Goal: Find specific page/section: Find specific page/section

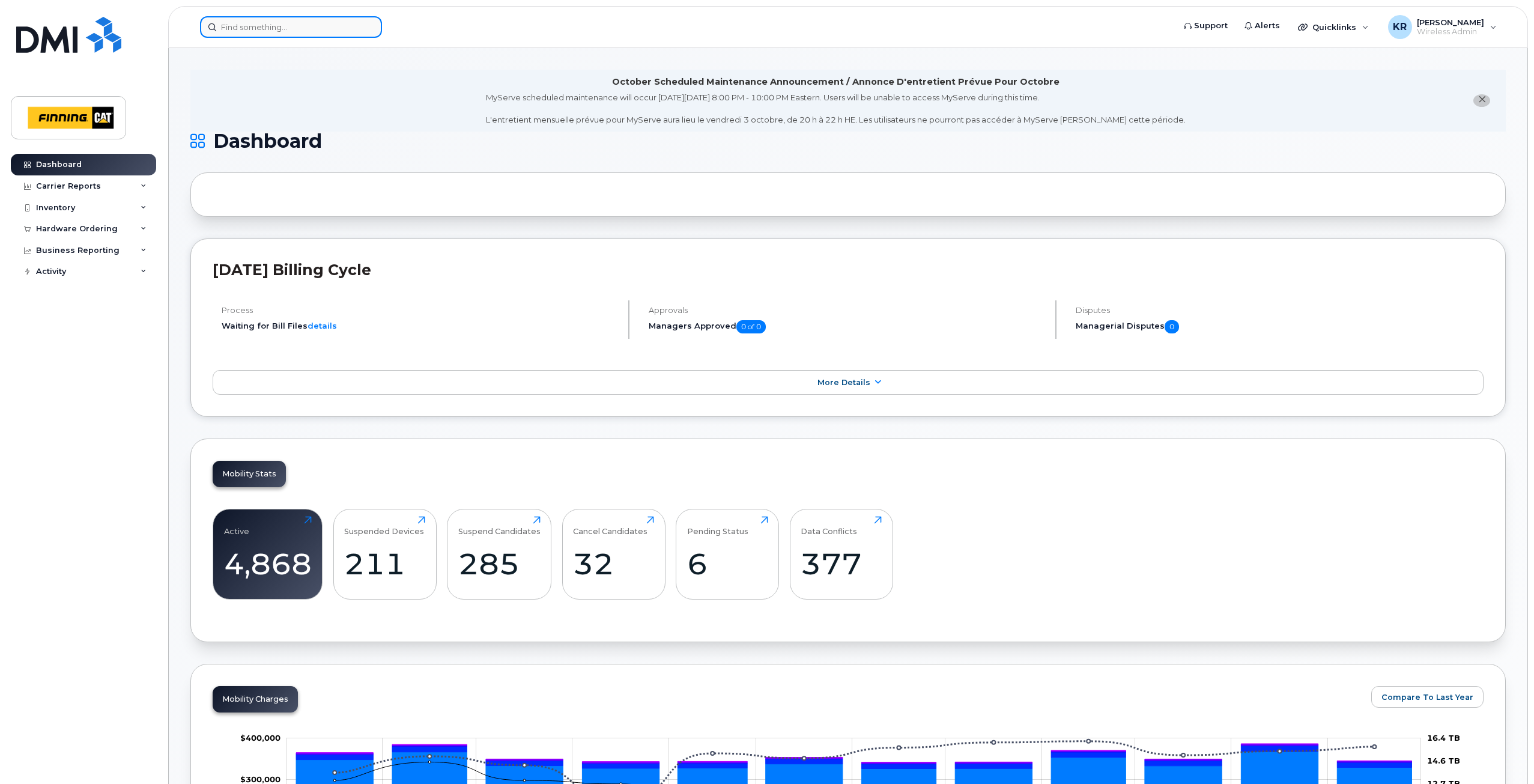
click at [285, 30] on input at bounding box center [291, 27] width 182 height 22
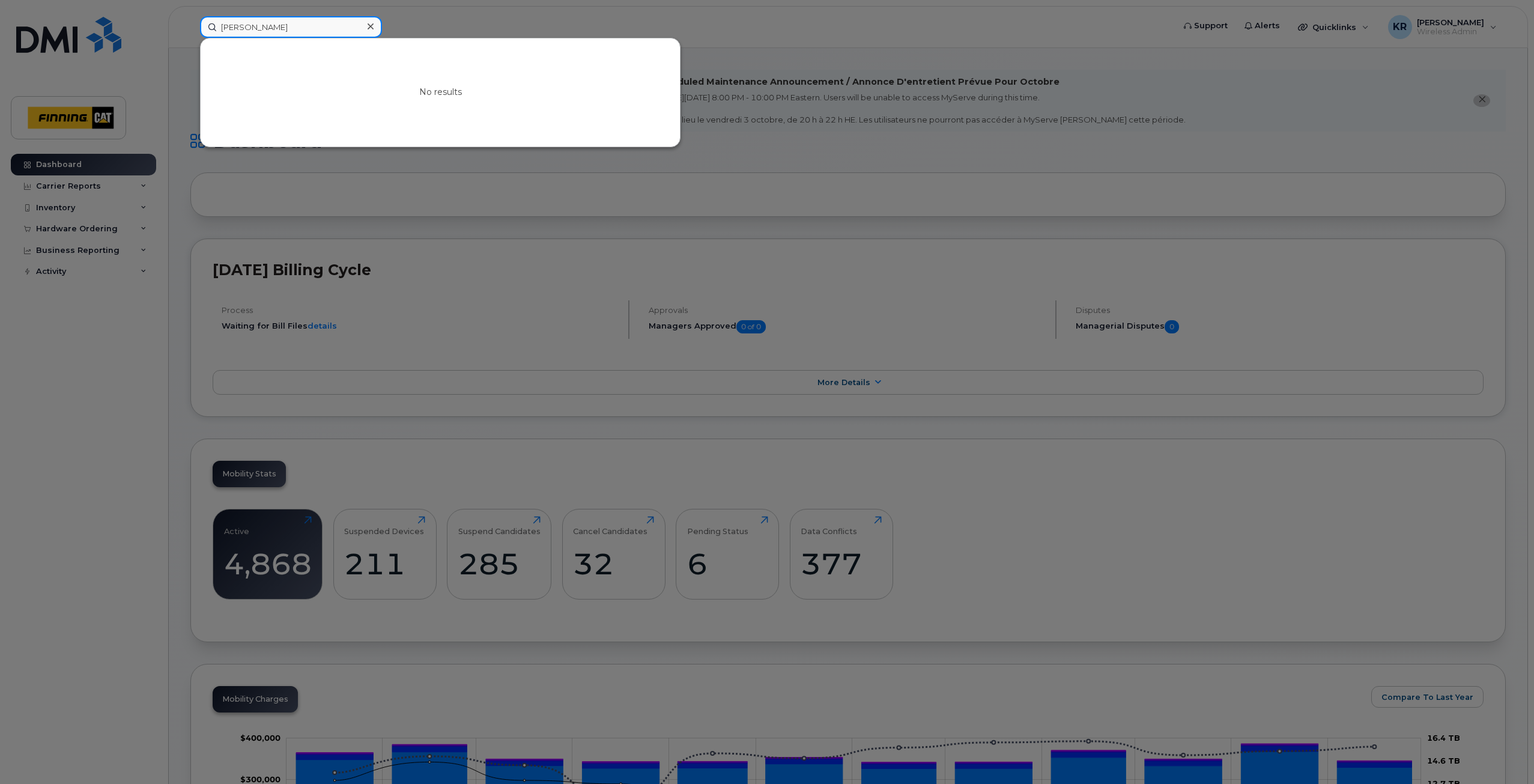
type input "doug heselwood"
drag, startPoint x: 370, startPoint y: 25, endPoint x: 361, endPoint y: 25, distance: 9.0
click at [370, 25] on icon at bounding box center [370, 26] width 6 height 10
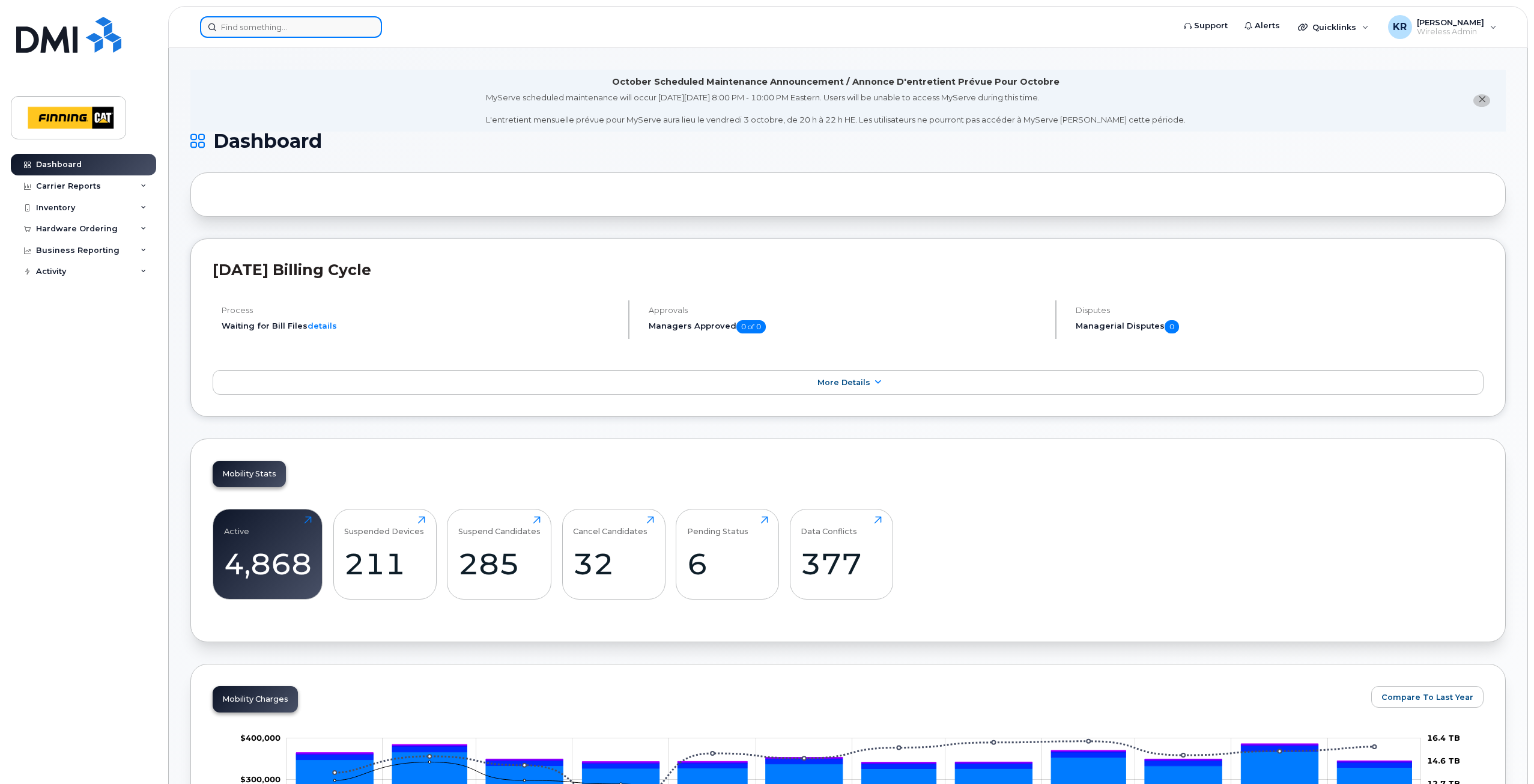
click at [257, 23] on input at bounding box center [291, 27] width 182 height 22
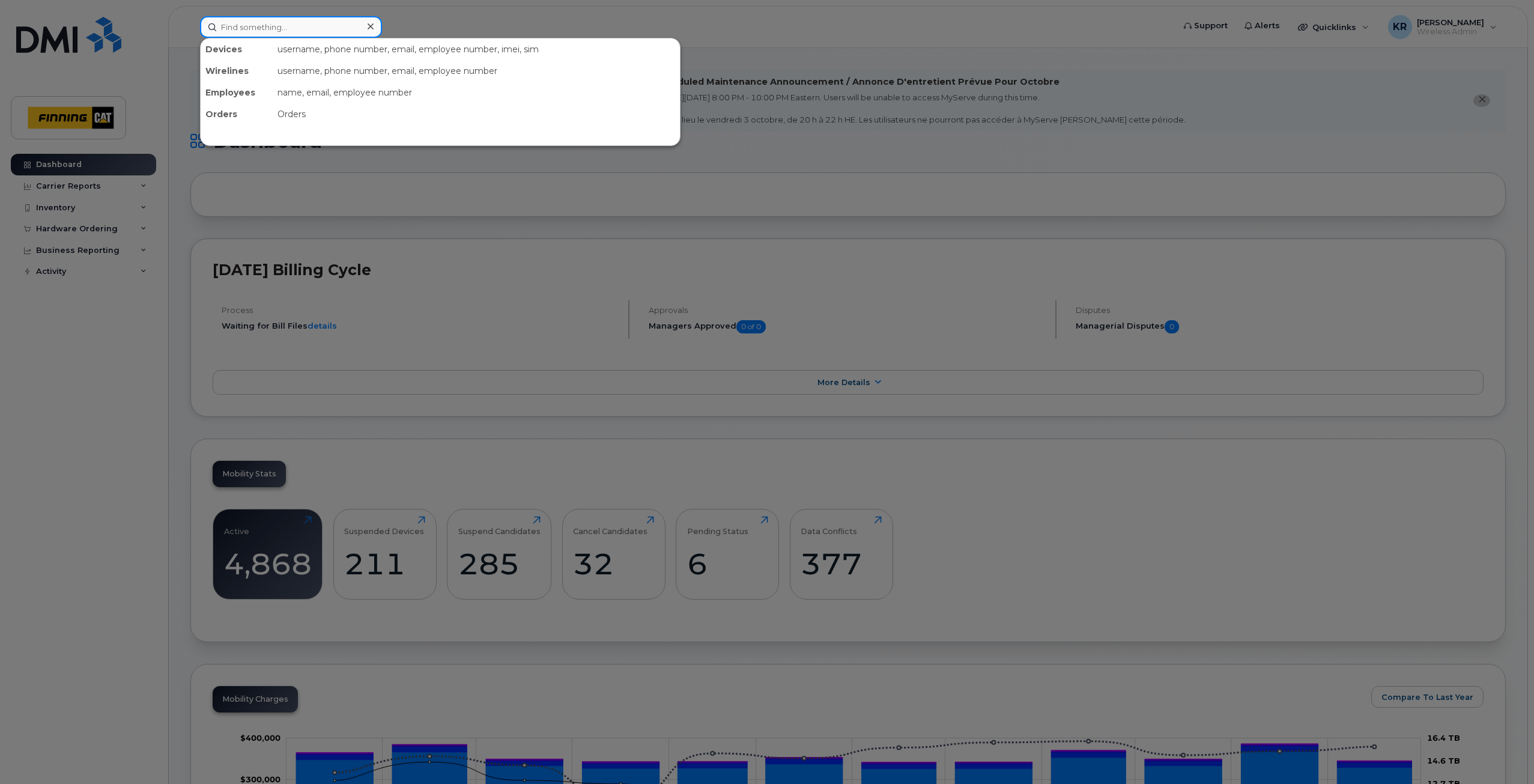
paste input "4038047611"
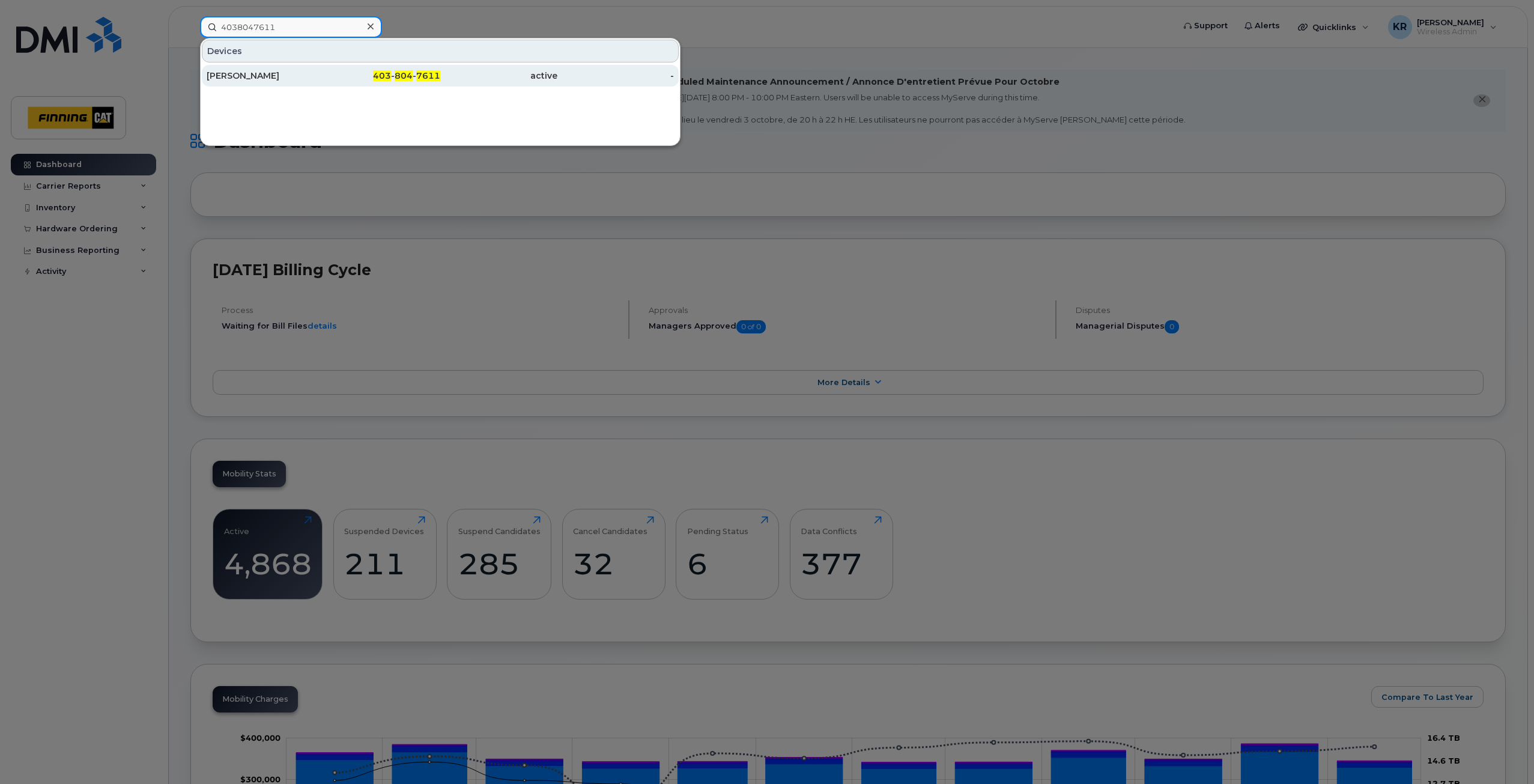
type input "4038047611"
click at [280, 72] on div "Taranjit Singh" at bounding box center [265, 76] width 117 height 12
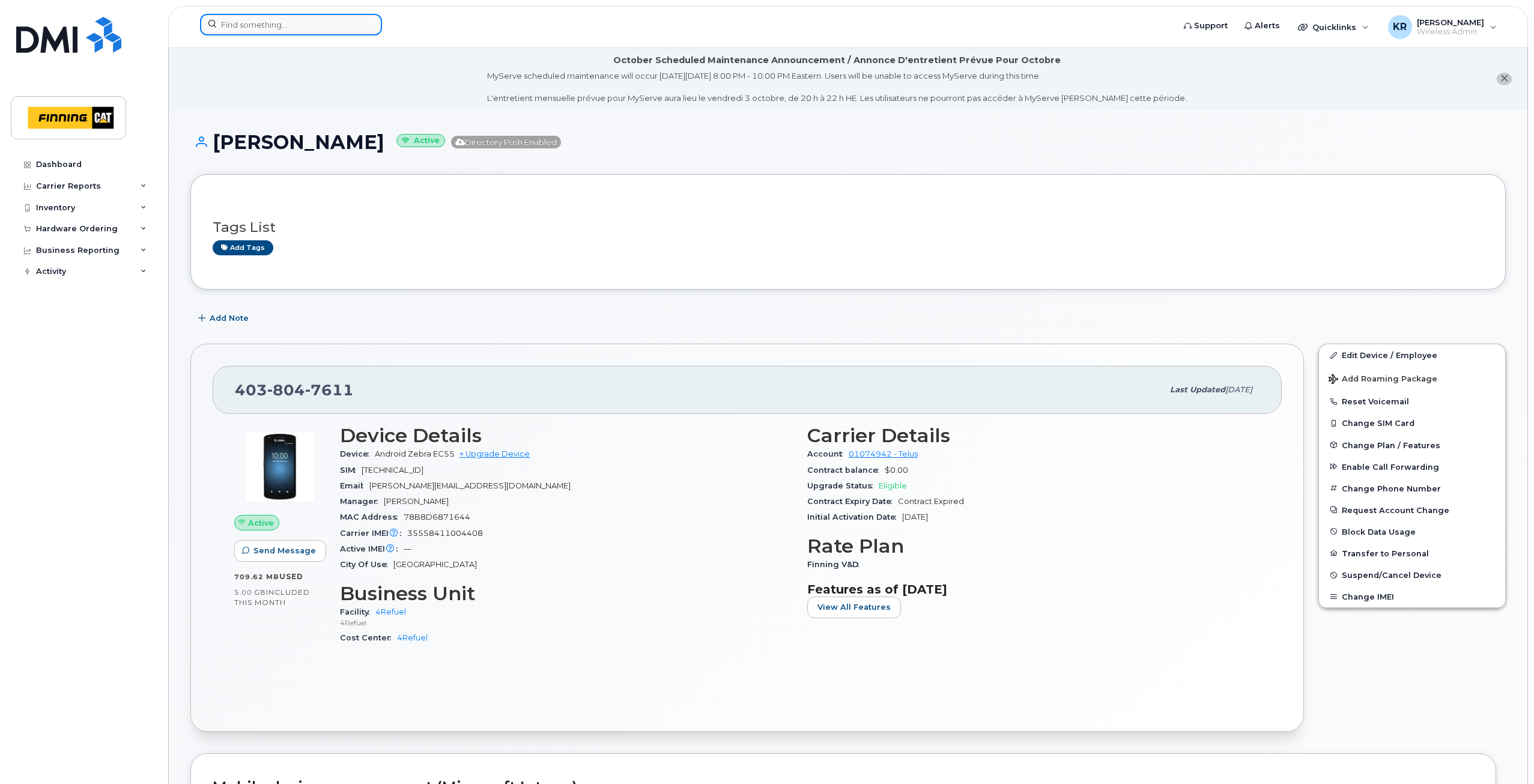
click at [238, 17] on input at bounding box center [291, 24] width 182 height 22
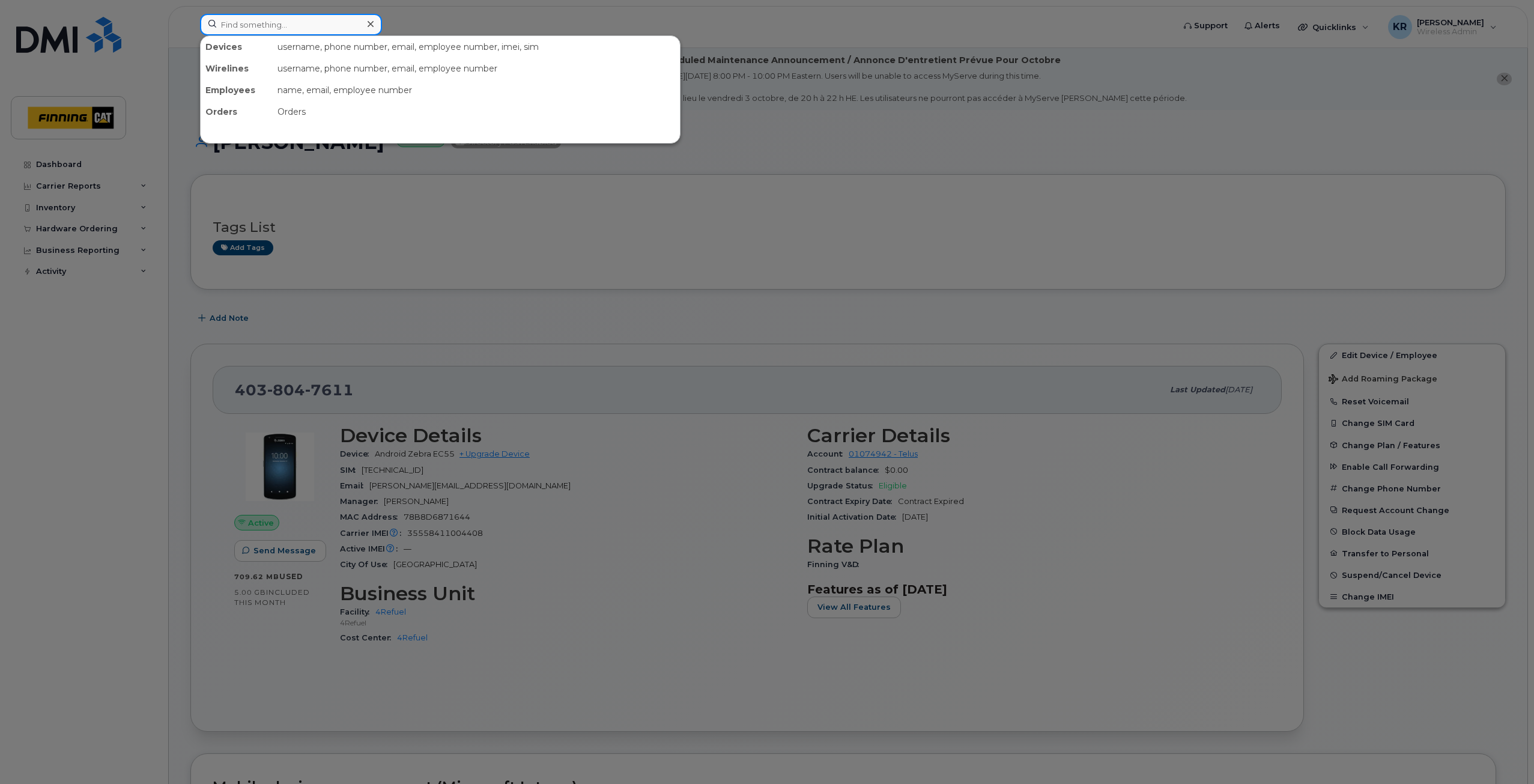
paste input "4038707324"
drag, startPoint x: 294, startPoint y: 20, endPoint x: 223, endPoint y: 33, distance: 72.2
click at [223, 33] on input "4038707324" at bounding box center [291, 24] width 182 height 22
paste input "2049796821"
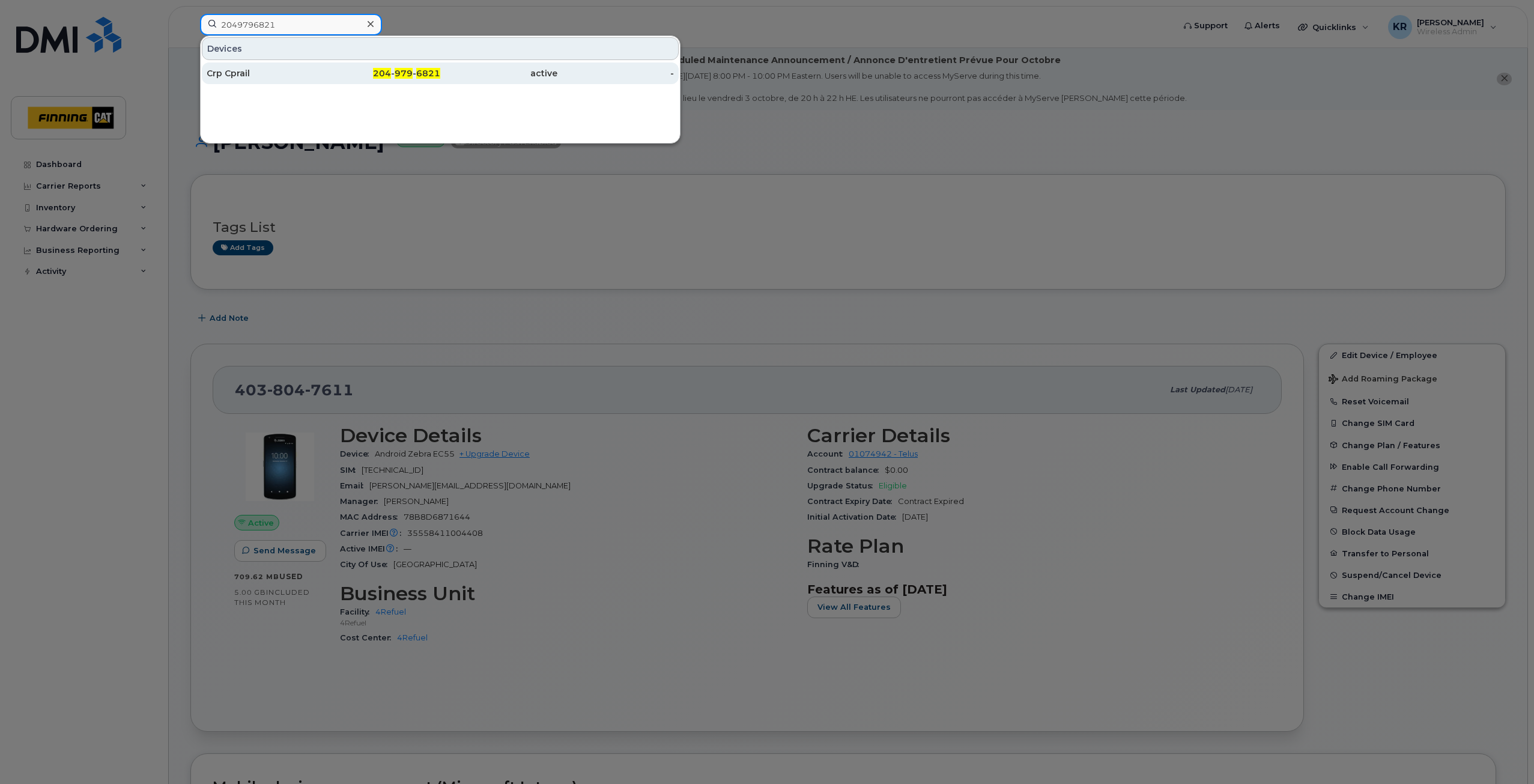
type input "2049796821"
click at [322, 75] on div "Crp Cprail" at bounding box center [265, 73] width 117 height 12
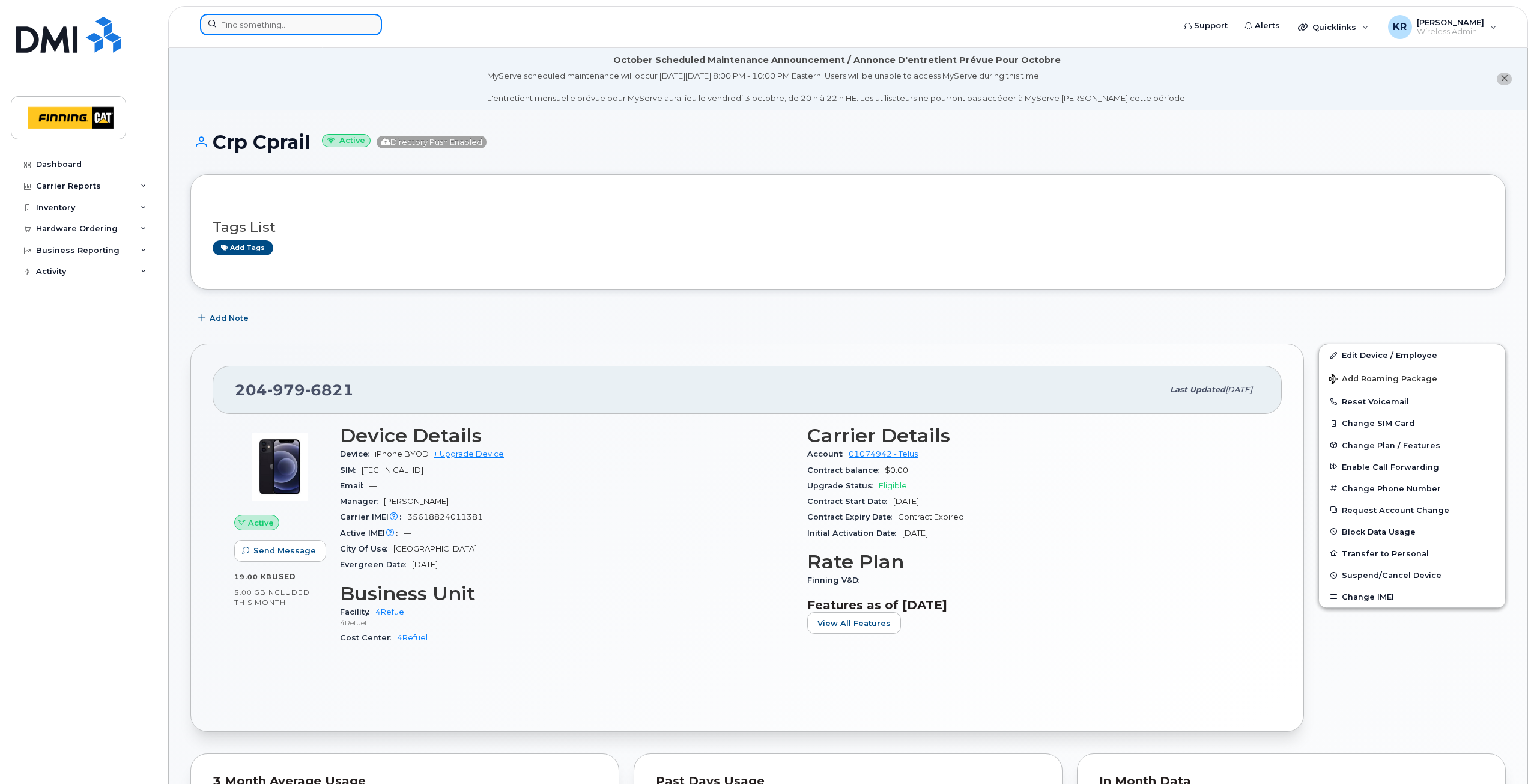
click at [272, 17] on input at bounding box center [291, 24] width 182 height 22
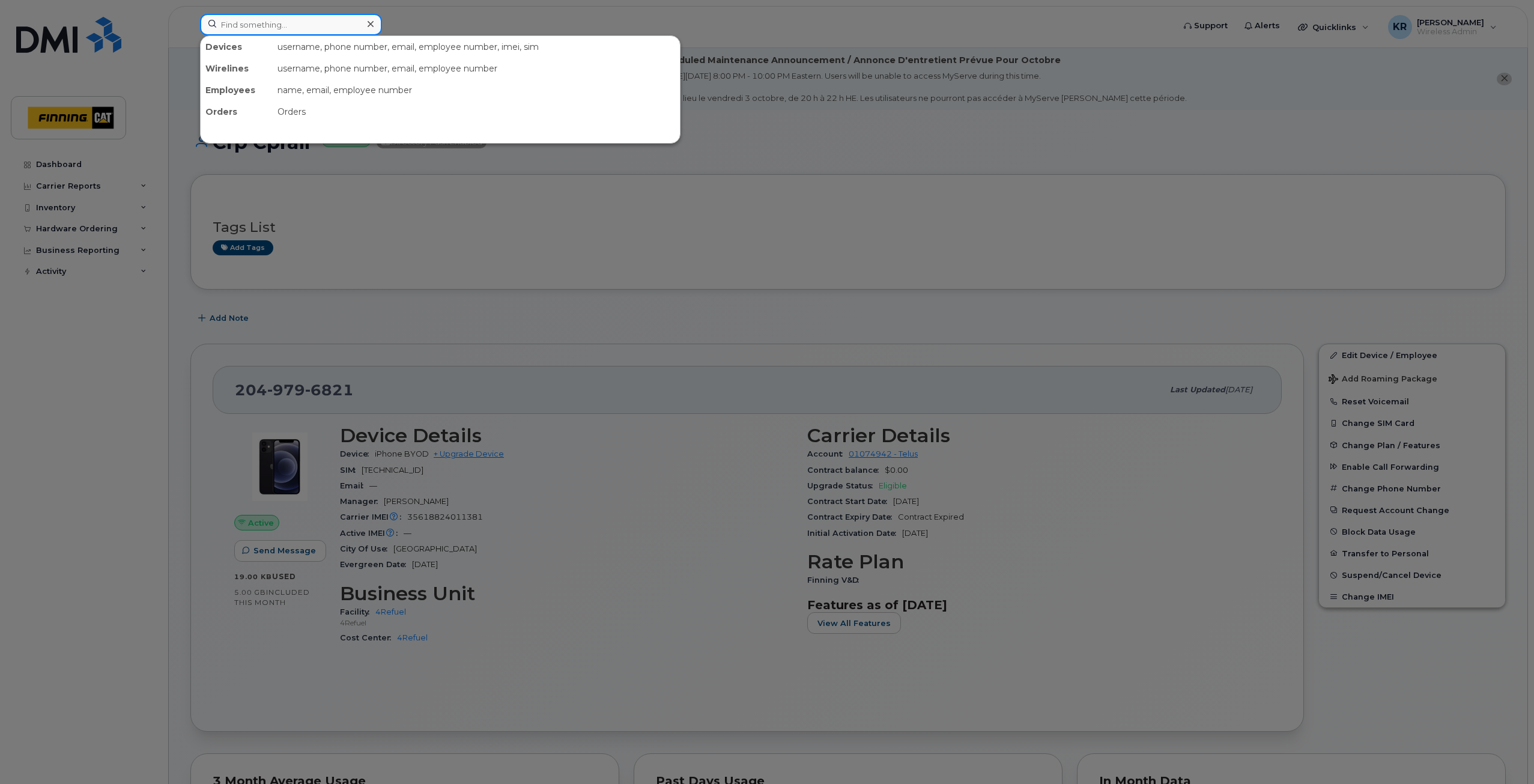
paste input "4037006795"
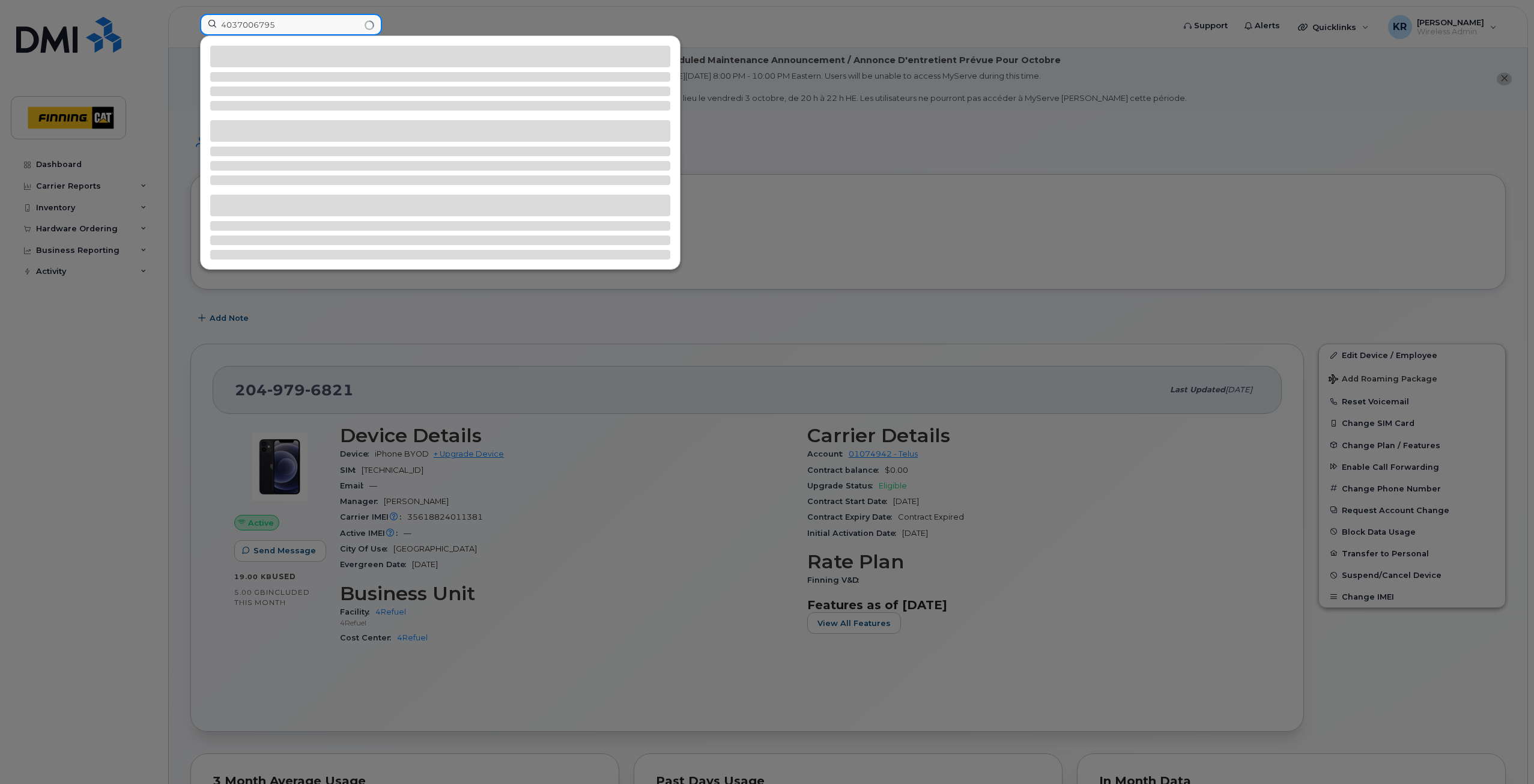
type input "4037006795"
